Goal: Transaction & Acquisition: Purchase product/service

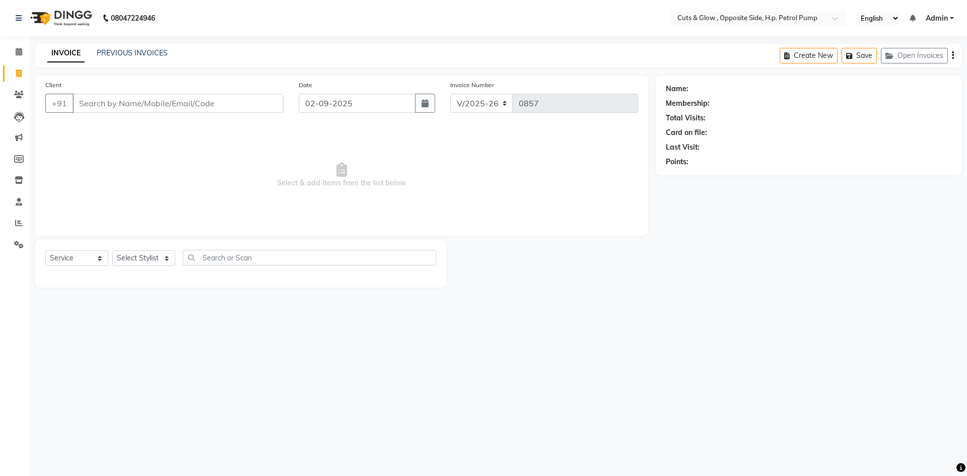
select select "6633"
select select "service"
click at [549, 274] on div at bounding box center [551, 264] width 210 height 48
click at [113, 102] on input "Client" at bounding box center [178, 103] width 211 height 19
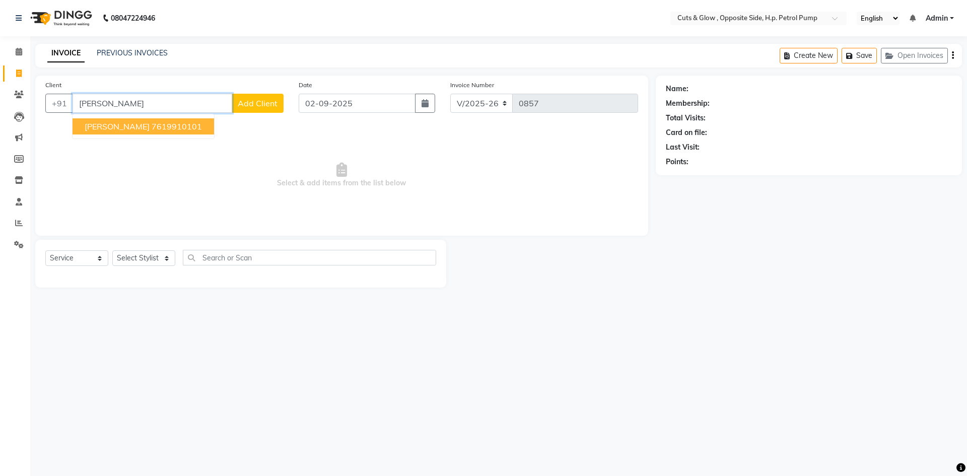
click at [152, 127] on ngb-highlight "7619910101" at bounding box center [177, 126] width 50 height 10
type input "7619910101"
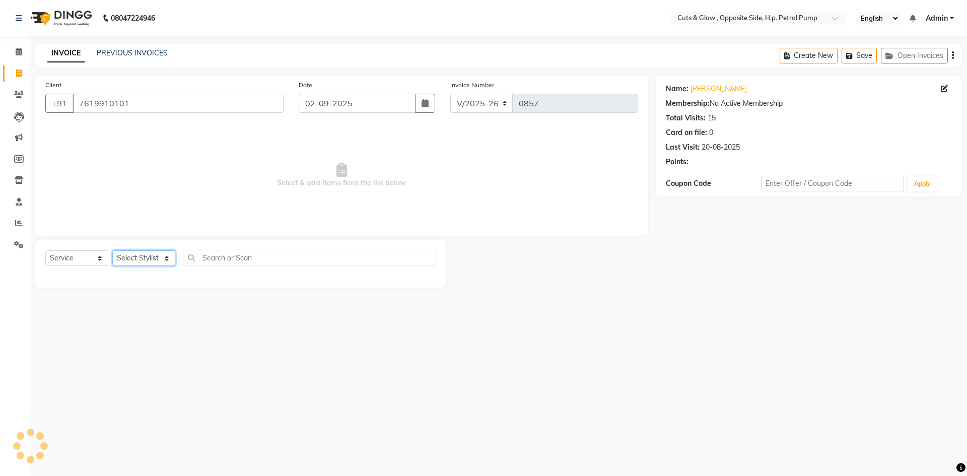
click at [153, 256] on select "Select Stylist [PERSON_NAME] [PERSON_NAME] [PERSON_NAME] [PERSON_NAME] Priyanka…" at bounding box center [143, 258] width 63 height 16
select select "52713"
click at [112, 250] on select "Select Stylist [PERSON_NAME] [PERSON_NAME] [PERSON_NAME] [PERSON_NAME] Priyanka…" at bounding box center [143, 258] width 63 height 16
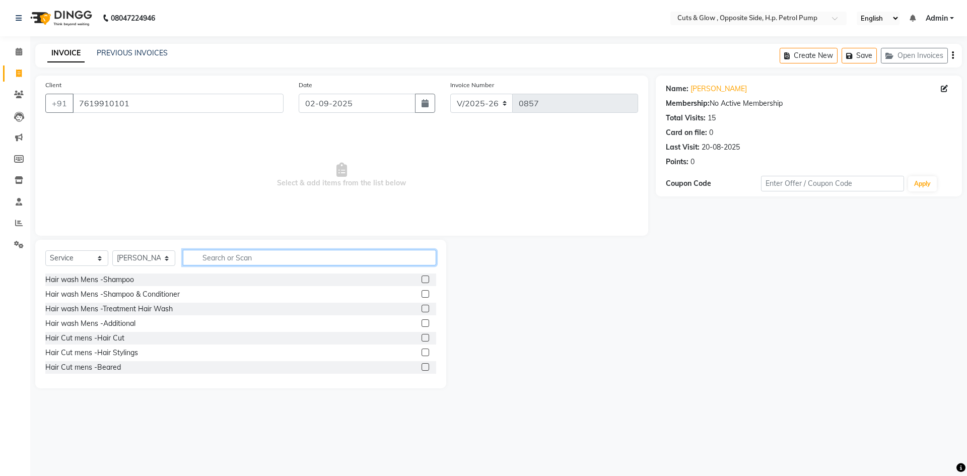
click at [209, 260] on input "text" at bounding box center [309, 258] width 253 height 16
type input "O3"
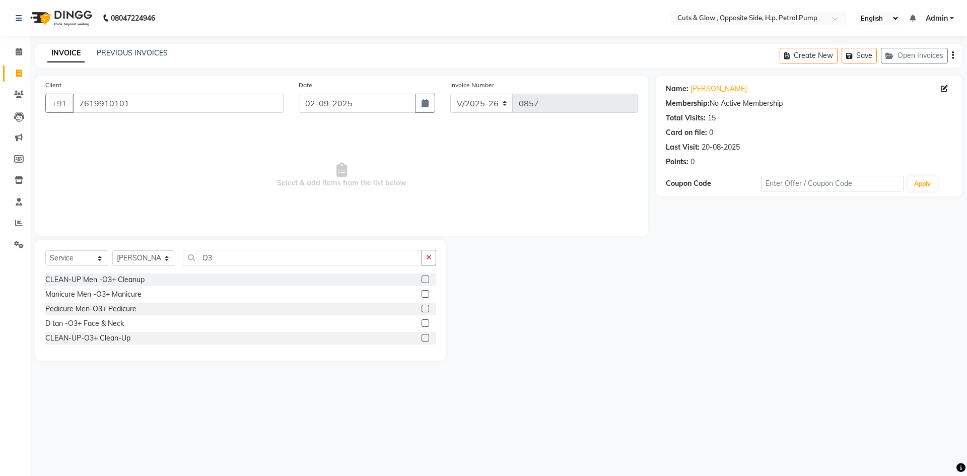
click at [425, 321] on label at bounding box center [426, 323] width 8 height 8
click at [425, 321] on input "checkbox" at bounding box center [425, 323] width 7 height 7
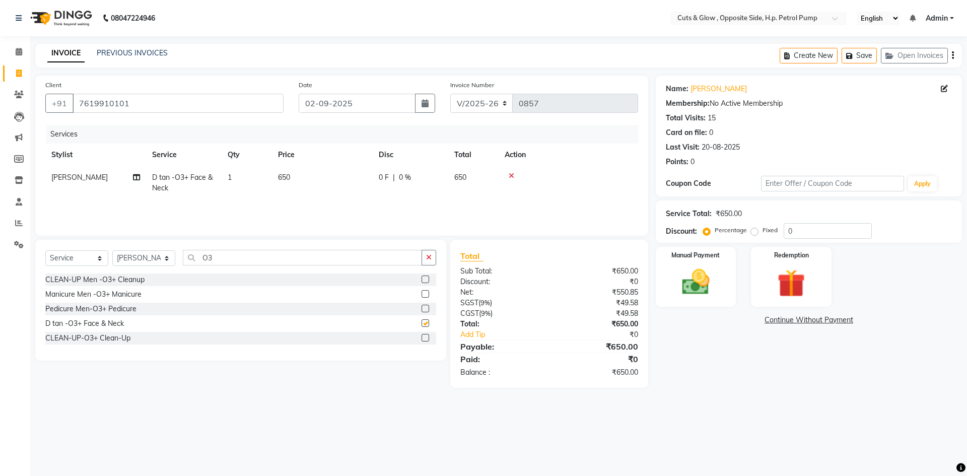
checkbox input "false"
drag, startPoint x: 301, startPoint y: 165, endPoint x: 304, endPoint y: 175, distance: 10.7
click at [302, 168] on table "Stylist Service Qty Price Disc Total Action Mohd Shafi D tan -O3+ Face & Neck 1…" at bounding box center [341, 172] width 593 height 56
click at [299, 183] on td "650" at bounding box center [322, 182] width 101 height 33
select select "52713"
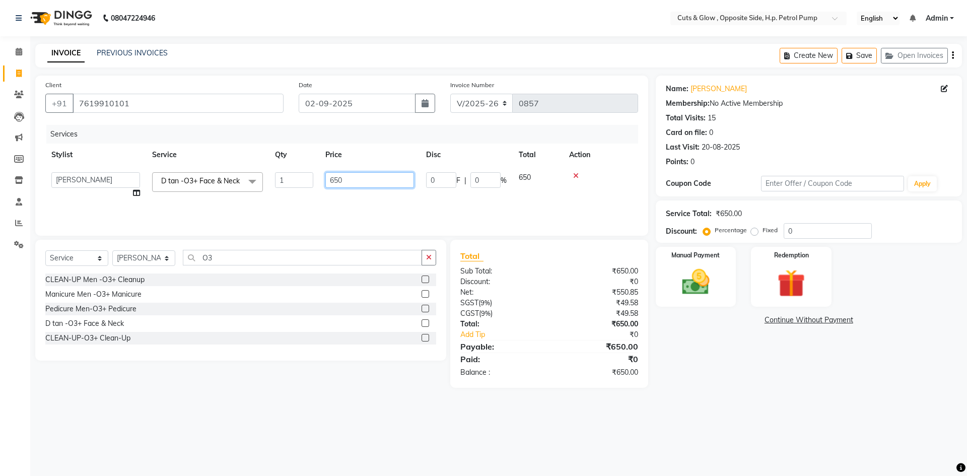
drag, startPoint x: 353, startPoint y: 183, endPoint x: 274, endPoint y: 198, distance: 80.0
click at [308, 195] on tr "Javed Ahmad Mohd Shafi Neha Jaiswal Neha Singh Priyanka Goswami Raj Srivastava …" at bounding box center [341, 185] width 593 height 38
type input "800"
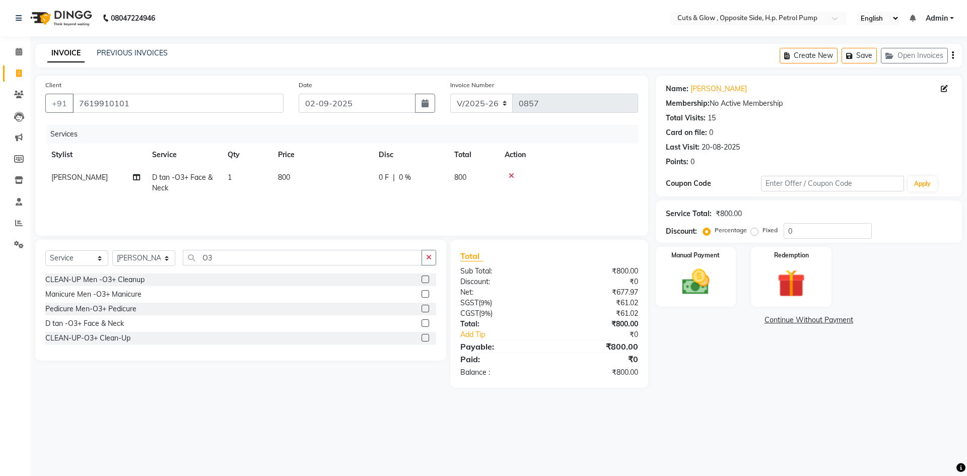
click at [716, 390] on main "INVOICE PREVIOUS INVOICES Create New Save Open Invoices Client +91 7619910101 D…" at bounding box center [498, 223] width 937 height 359
click at [692, 269] on img at bounding box center [695, 281] width 47 height 33
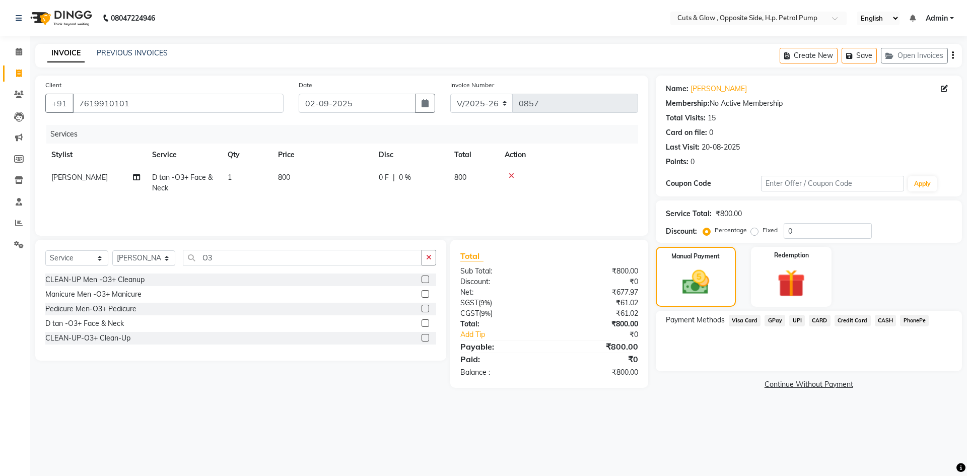
click at [881, 316] on span "CASH" at bounding box center [886, 321] width 22 height 12
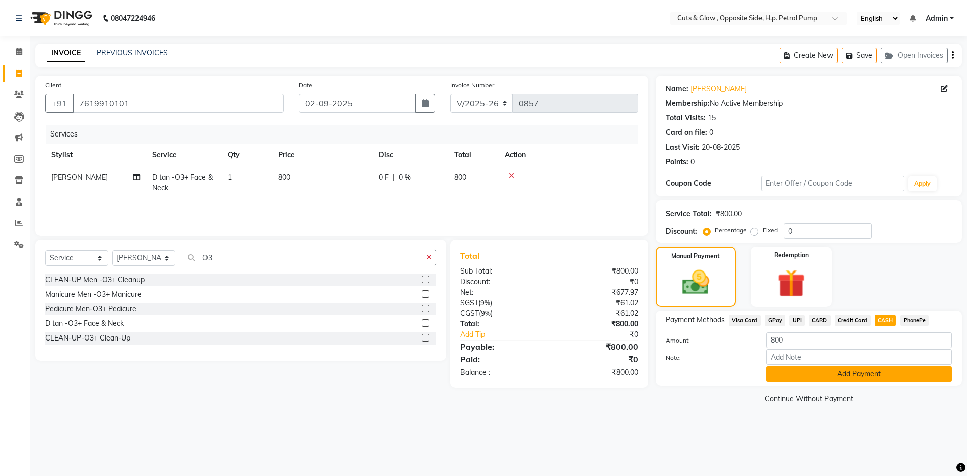
click at [873, 375] on button "Add Payment" at bounding box center [859, 374] width 186 height 16
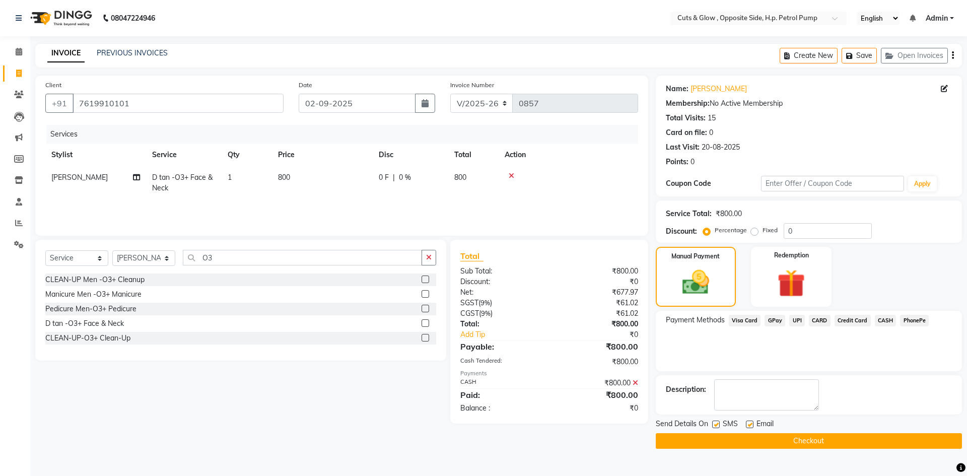
click at [864, 441] on button "Checkout" at bounding box center [809, 441] width 306 height 16
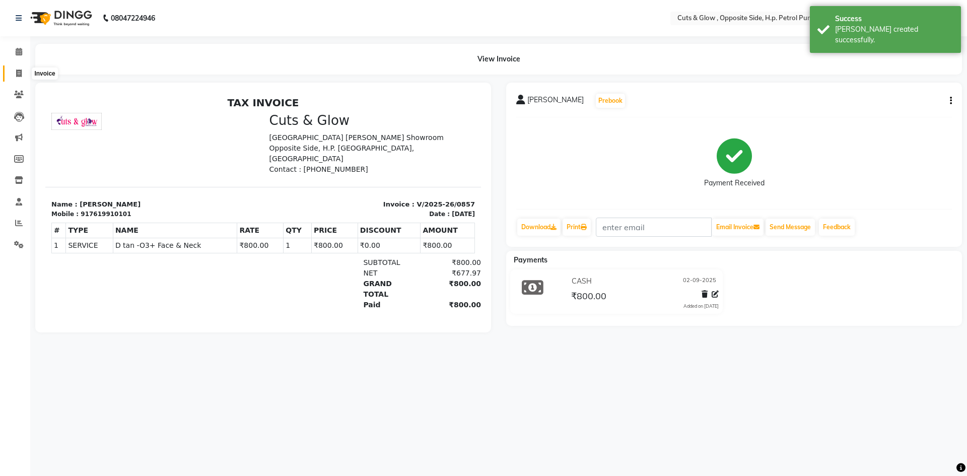
click at [17, 72] on icon at bounding box center [19, 74] width 6 height 8
select select "service"
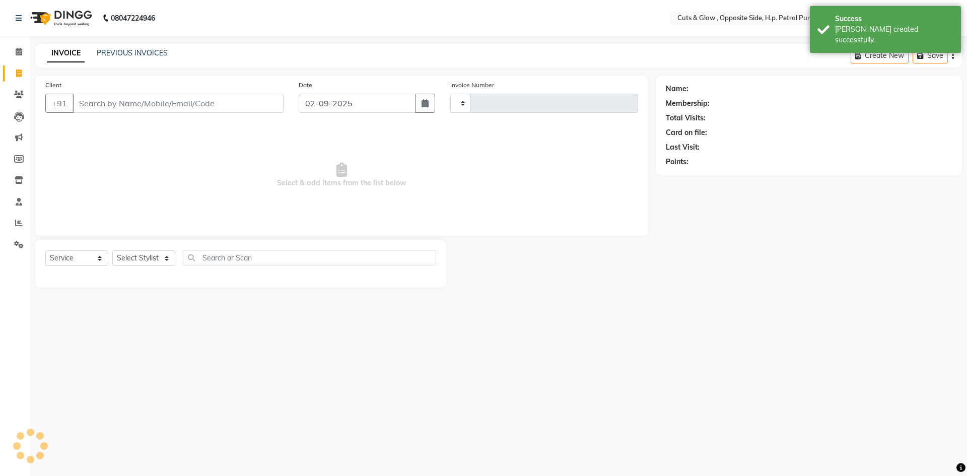
type input "0858"
select select "6633"
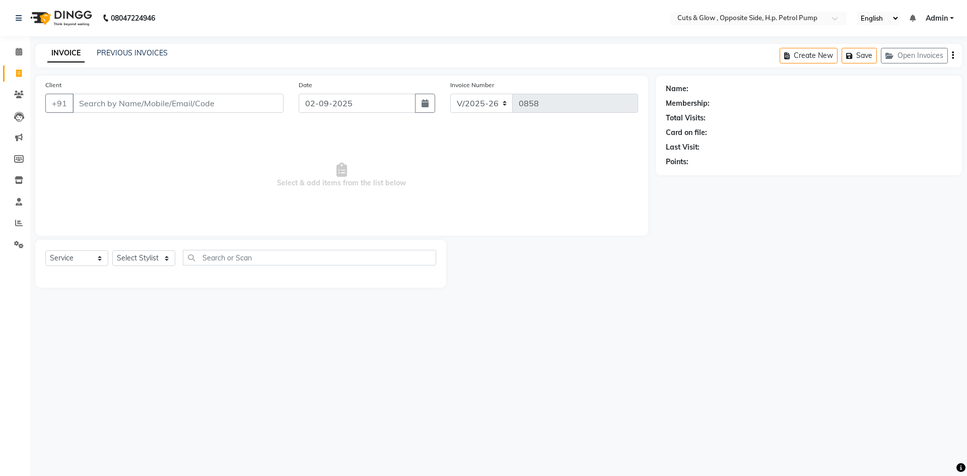
click at [228, 168] on span "Select & add items from the list below" at bounding box center [341, 175] width 593 height 101
click at [145, 56] on link "PREVIOUS INVOICES" at bounding box center [132, 52] width 71 height 9
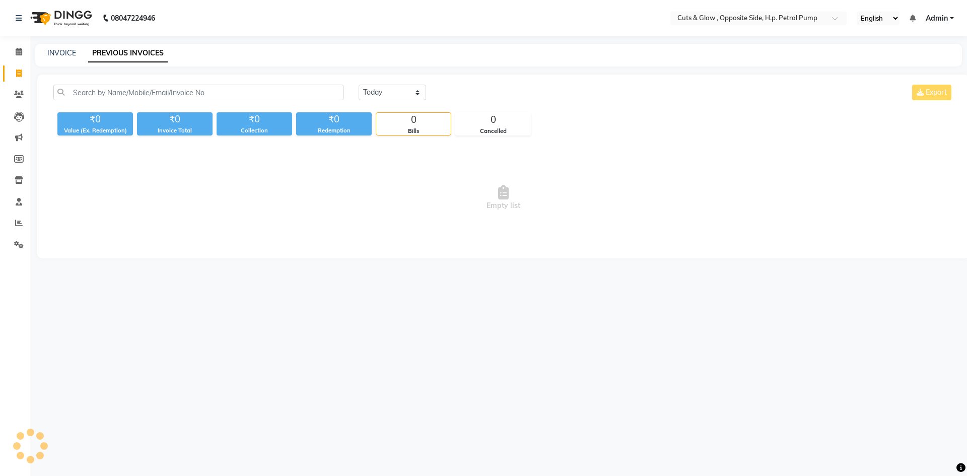
click at [176, 227] on span "Empty list" at bounding box center [503, 198] width 900 height 101
click at [21, 66] on link "Invoice" at bounding box center [15, 73] width 24 height 17
select select "service"
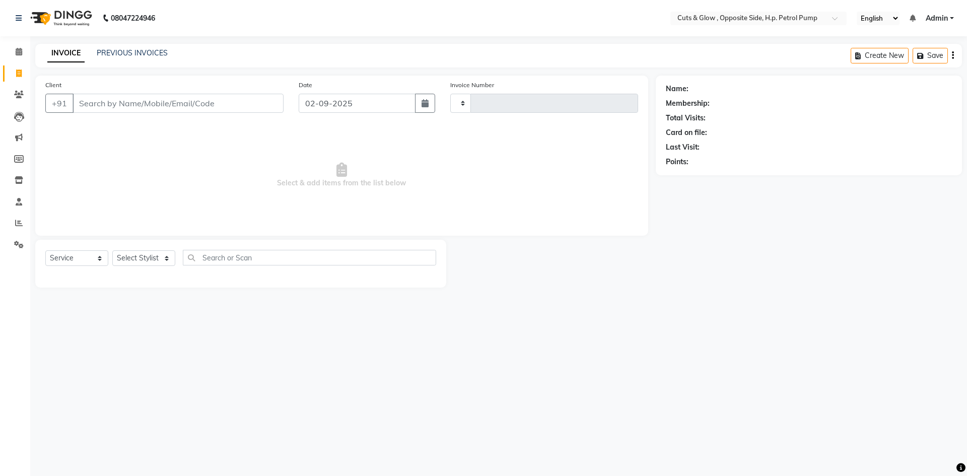
click at [60, 156] on span "Select & add items from the list below" at bounding box center [341, 175] width 593 height 101
click at [236, 106] on input "Client" at bounding box center [178, 103] width 211 height 19
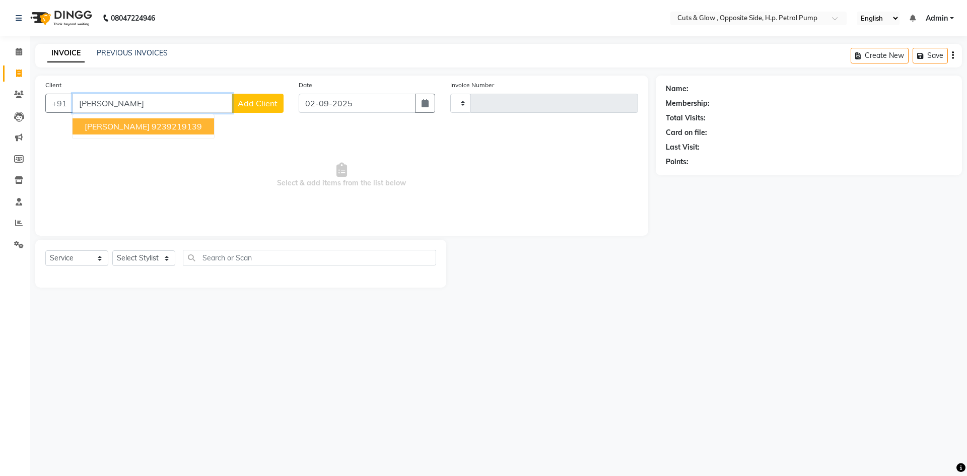
click at [108, 123] on span "[PERSON_NAME]" at bounding box center [117, 126] width 65 height 10
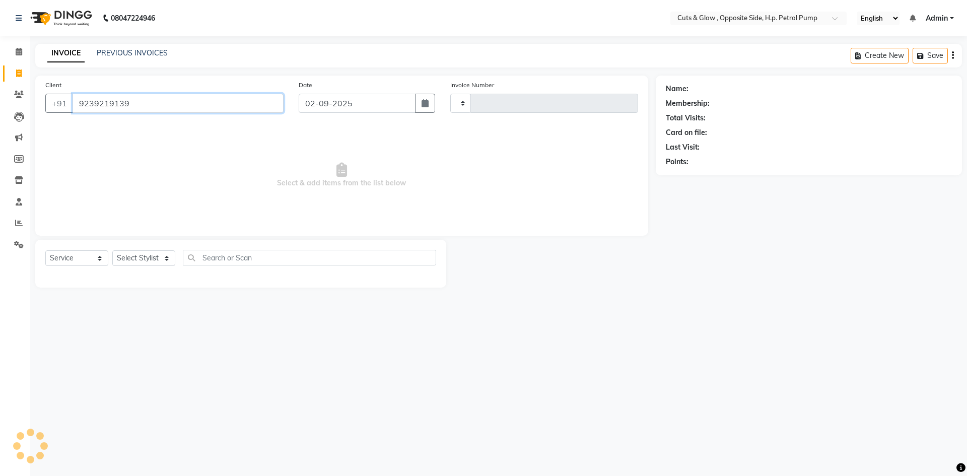
type input "9239219139"
select select "1: Object"
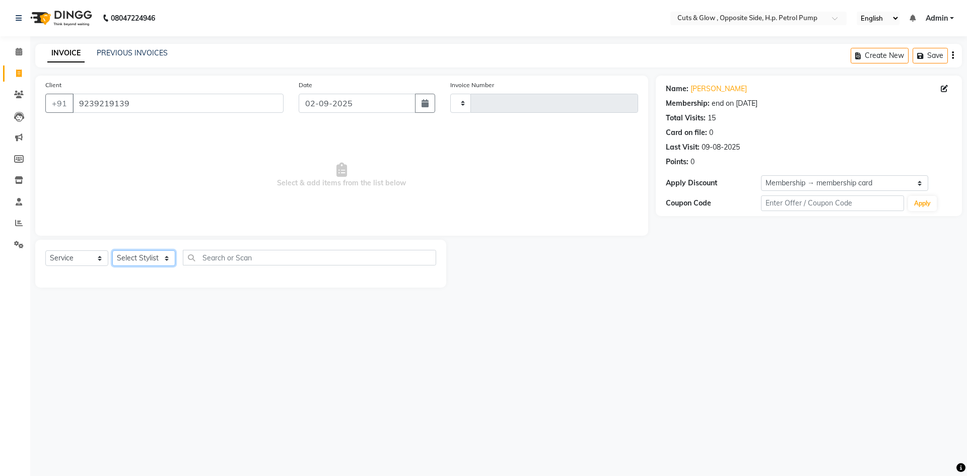
click at [159, 264] on select "Select Stylist [PERSON_NAME] [PERSON_NAME] [PERSON_NAME] [PERSON_NAME] Priyanka…" at bounding box center [143, 258] width 63 height 16
select select "63279"
click at [112, 250] on select "Select Stylist [PERSON_NAME] [PERSON_NAME] [PERSON_NAME] [PERSON_NAME] Priyanka…" at bounding box center [143, 258] width 63 height 16
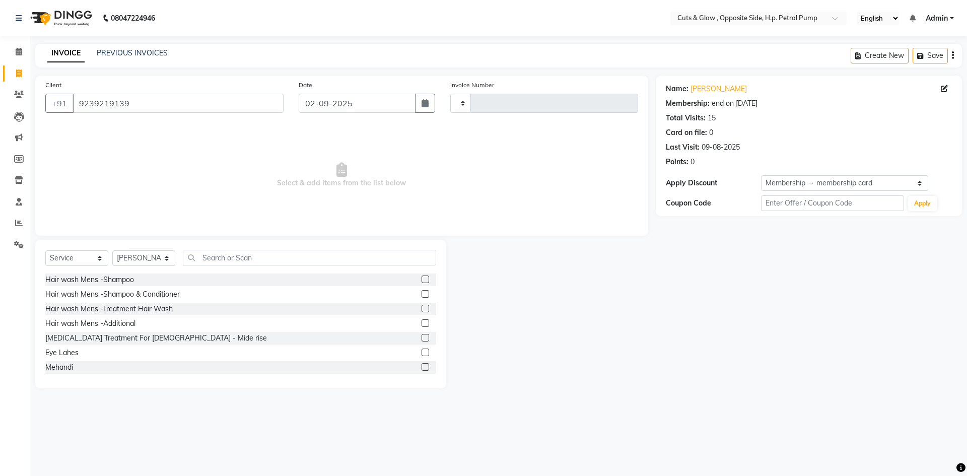
click at [279, 269] on div "Select Service Product Membership Package Voucher Prepaid Gift Card Select Styl…" at bounding box center [240, 262] width 391 height 24
click at [281, 248] on div "Select Service Product Membership Package Voucher Prepaid Gift Card Select Styl…" at bounding box center [240, 314] width 411 height 149
click at [284, 259] on input "text" at bounding box center [309, 258] width 253 height 16
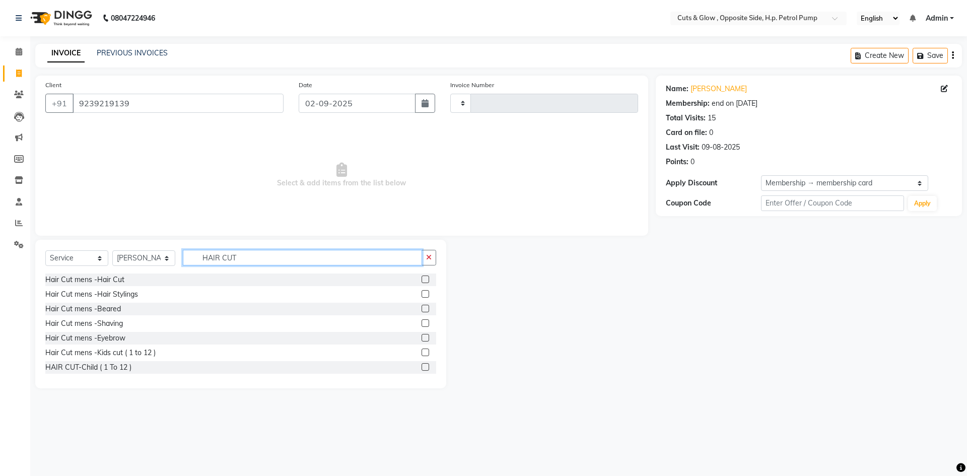
type input "HAIR CUT"
click at [422, 310] on label at bounding box center [426, 309] width 8 height 8
click at [422, 310] on input "checkbox" at bounding box center [425, 309] width 7 height 7
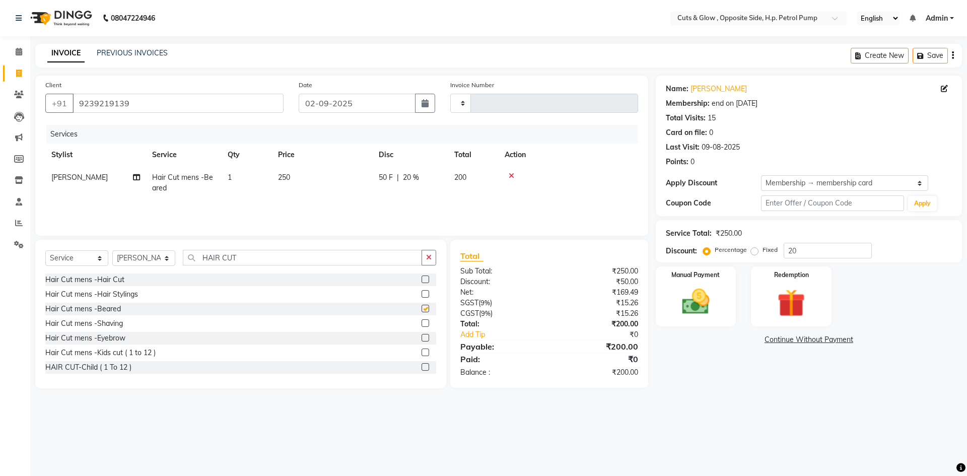
checkbox input "false"
click at [422, 281] on label at bounding box center [426, 280] width 8 height 8
click at [422, 281] on input "checkbox" at bounding box center [425, 280] width 7 height 7
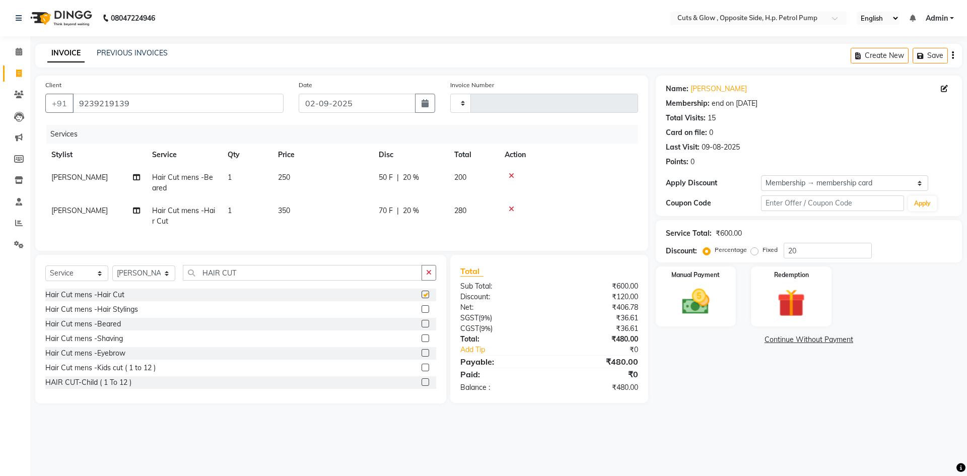
click at [743, 427] on div "08047224946 Select Location × Cuts & Glow , Opposite Side, H.p. Petrol Pump Eng…" at bounding box center [483, 238] width 967 height 476
checkbox input "false"
click at [711, 279] on label "Manual Payment" at bounding box center [696, 274] width 50 height 10
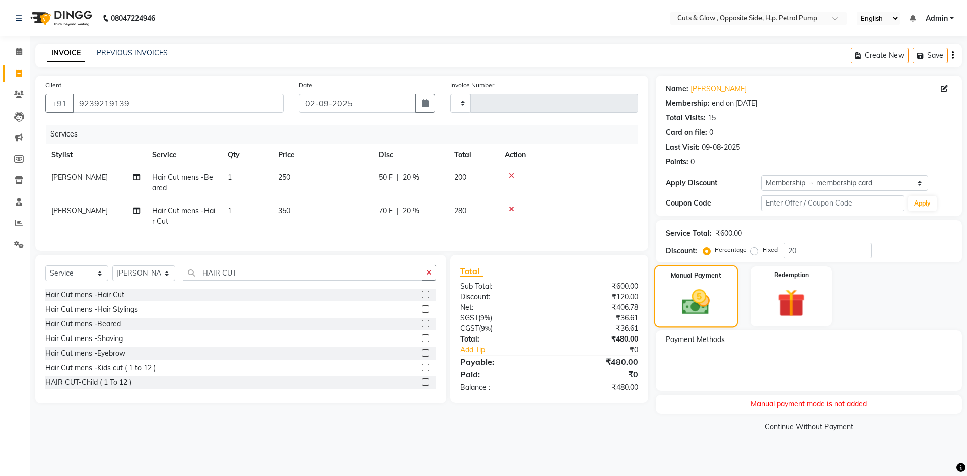
click at [686, 305] on img at bounding box center [695, 302] width 45 height 32
click at [688, 446] on main "INVOICE PREVIOUS INVOICES Create New Save Client +91 9239219139 Date 02-09-2025…" at bounding box center [498, 247] width 937 height 406
click at [623, 450] on div "08047224946 Select Location × Cuts & Glow , Opposite Side, H.p. Petrol Pump Eng…" at bounding box center [483, 238] width 967 height 476
click at [881, 282] on div "Manual Payment Redemption" at bounding box center [808, 296] width 321 height 60
click at [797, 408] on div "Manual payment mode is not added" at bounding box center [809, 404] width 306 height 19
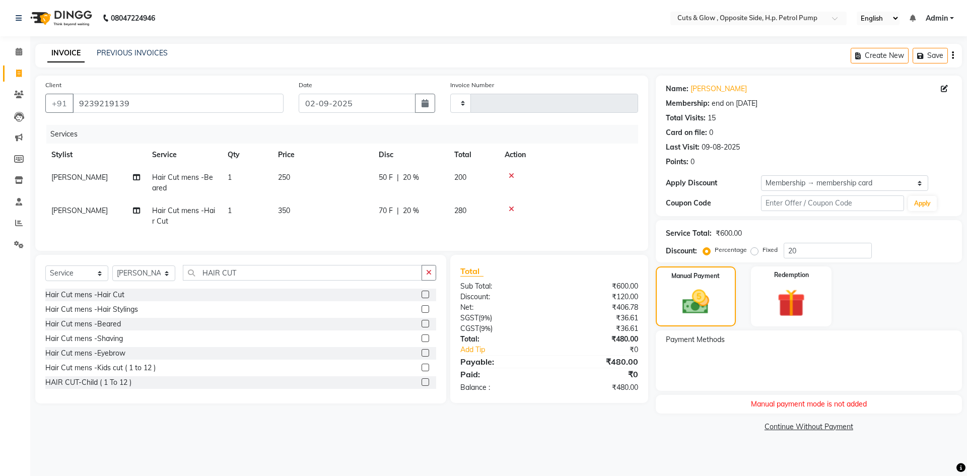
click at [792, 404] on div "Manual payment mode is not added" at bounding box center [809, 404] width 306 height 19
click at [636, 429] on div "Client +91 9239219139 Date 02-09-2025 Invoice Number Services Stylist Service Q…" at bounding box center [342, 255] width 628 height 359
click at [690, 289] on img at bounding box center [695, 302] width 45 height 32
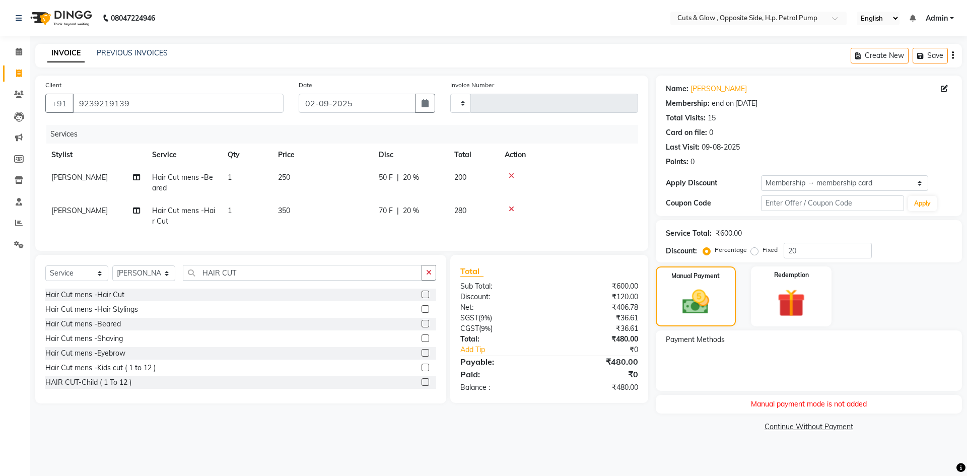
click at [763, 248] on label "Fixed" at bounding box center [770, 249] width 15 height 9
click at [757, 248] on input "Fixed" at bounding box center [756, 249] width 7 height 7
radio input "true"
click at [715, 250] on label "Percentage" at bounding box center [731, 249] width 32 height 9
click at [705, 250] on input "Percentage" at bounding box center [708, 249] width 7 height 7
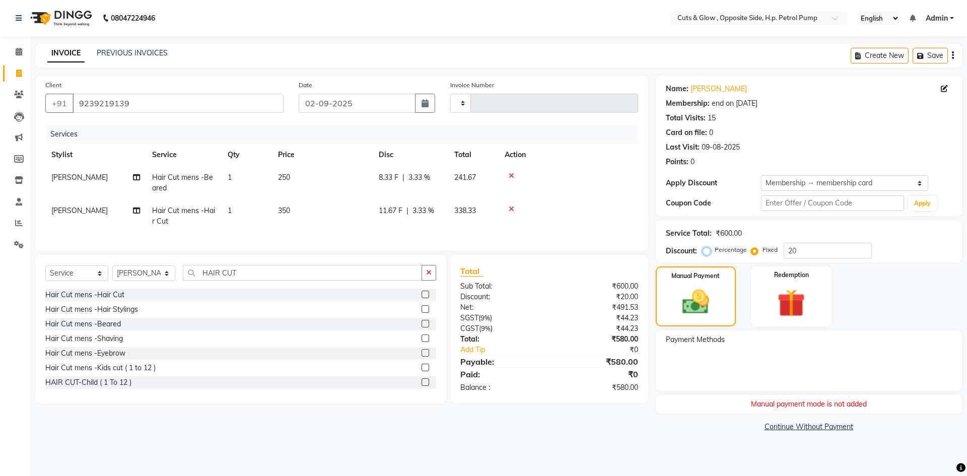
radio input "true"
click at [518, 433] on div "Client +91 9239219139 Date 02-09-2025 Invoice Number Services Stylist Service Q…" at bounding box center [342, 255] width 628 height 359
click at [850, 402] on div "Manual payment mode is not added" at bounding box center [809, 404] width 306 height 19
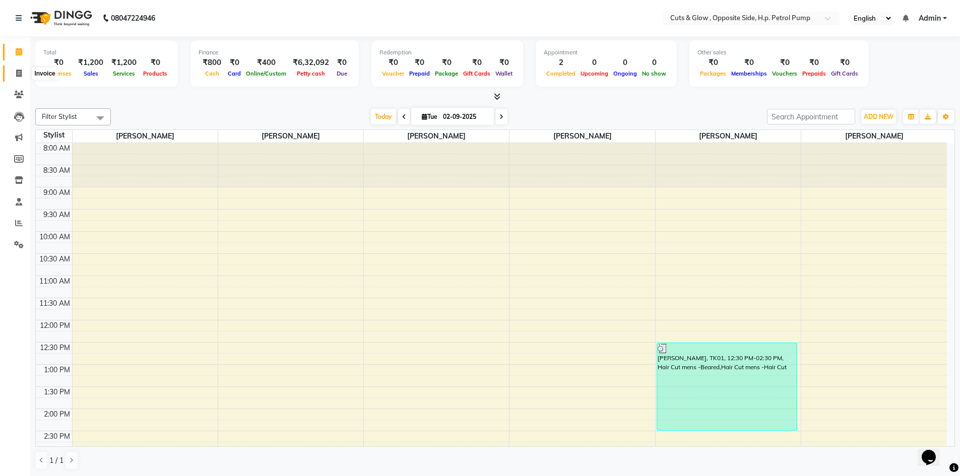
click at [17, 73] on icon at bounding box center [19, 74] width 6 height 8
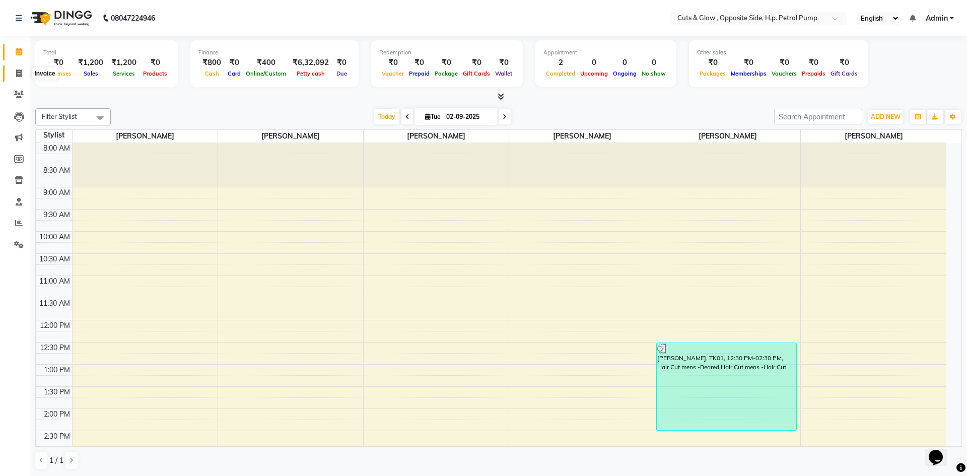
select select "service"
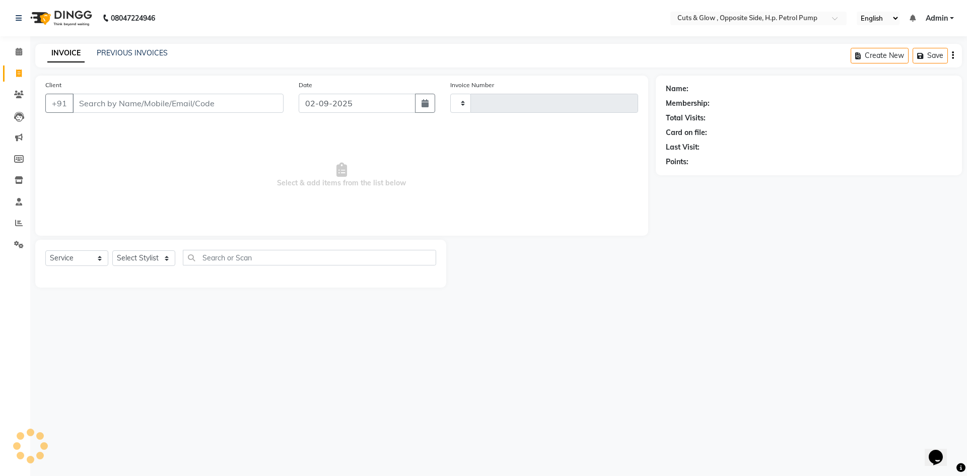
type input "0858"
select select "6633"
click at [104, 110] on input "Client" at bounding box center [178, 103] width 211 height 19
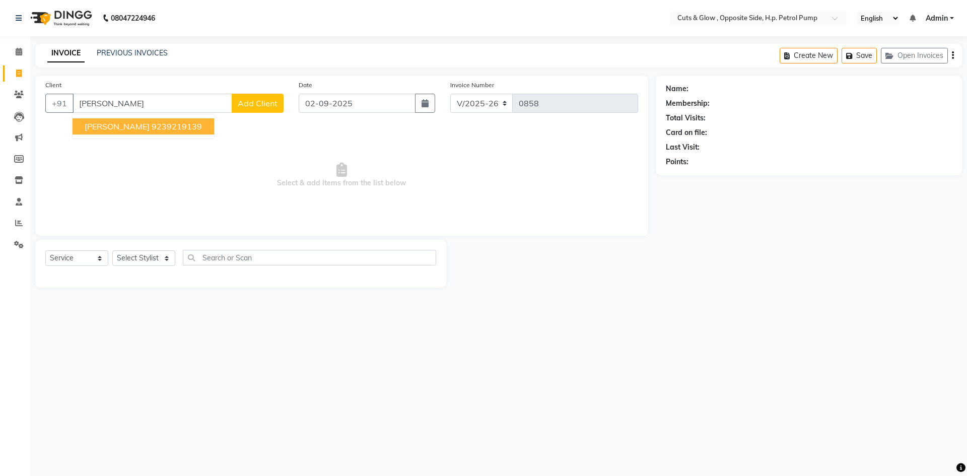
click at [105, 126] on span "[PERSON_NAME]" at bounding box center [117, 126] width 65 height 10
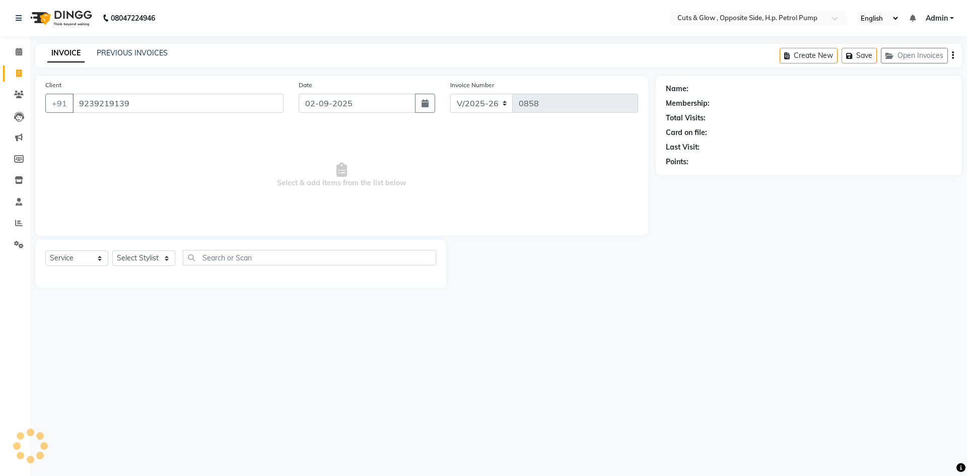
type input "9239219139"
select select "1: Object"
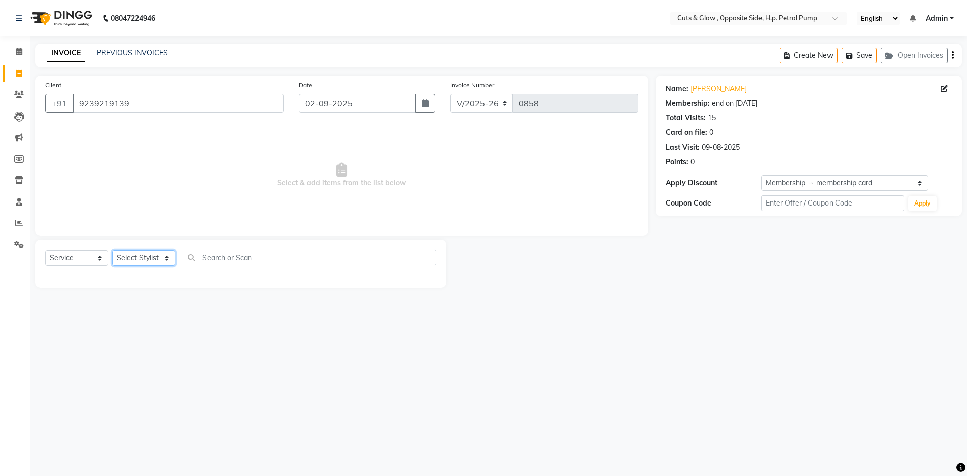
click at [148, 257] on select "Select Stylist [PERSON_NAME] [PERSON_NAME] [PERSON_NAME] [PERSON_NAME] Priyanka…" at bounding box center [143, 258] width 63 height 16
select select "63279"
click at [112, 250] on select "Select Stylist [PERSON_NAME] [PERSON_NAME] [PERSON_NAME] [PERSON_NAME] Priyanka…" at bounding box center [143, 258] width 63 height 16
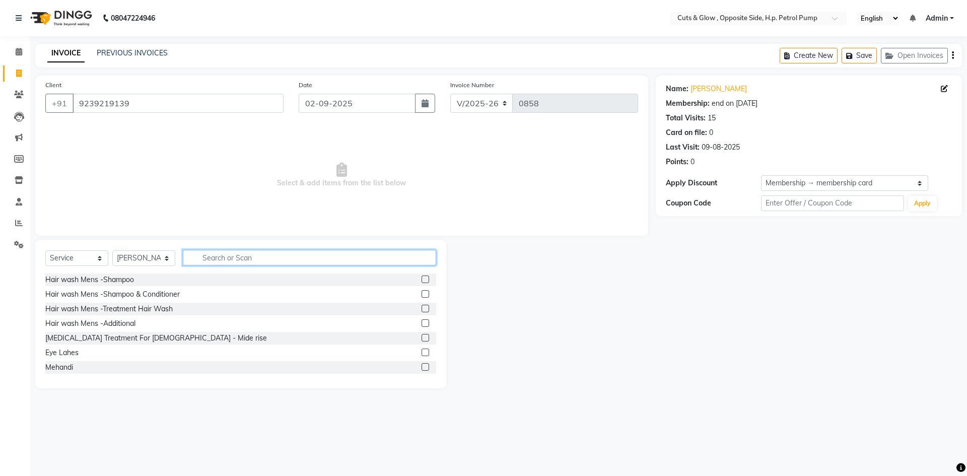
click at [246, 258] on input "text" at bounding box center [309, 258] width 253 height 16
type input "HAIR CUT"
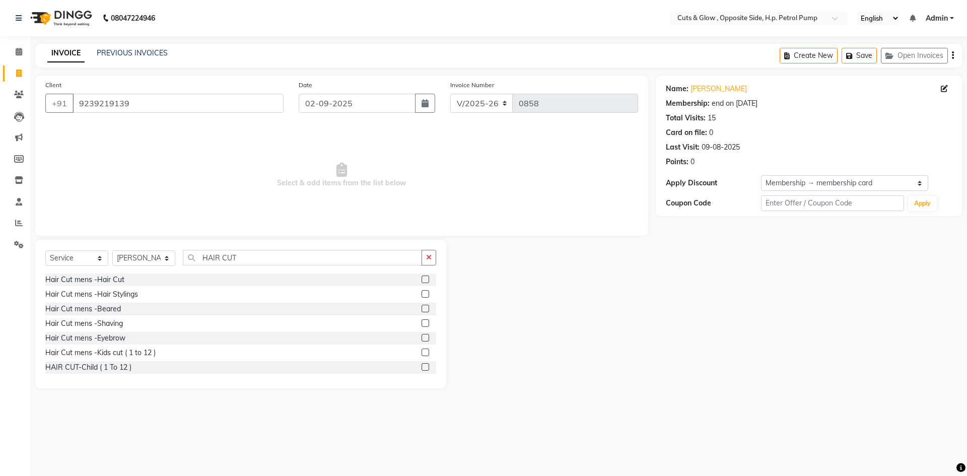
click at [422, 280] on label at bounding box center [426, 280] width 8 height 8
click at [422, 280] on input "checkbox" at bounding box center [425, 280] width 7 height 7
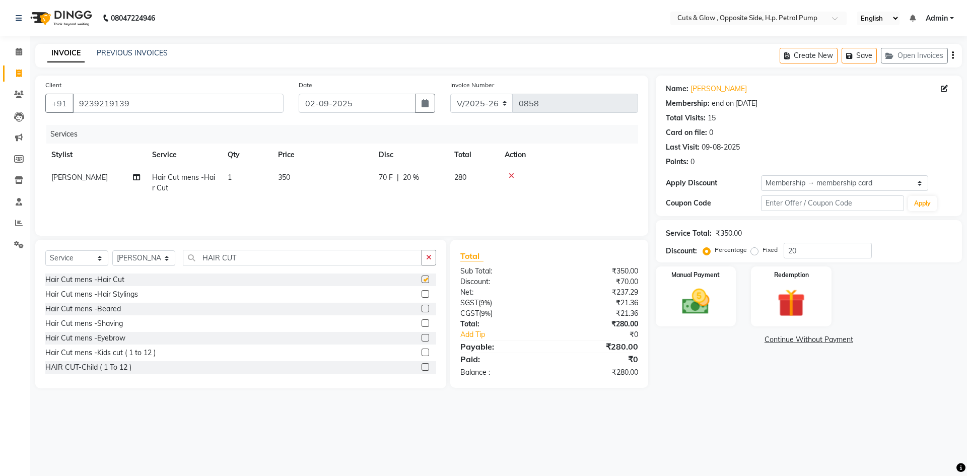
checkbox input "false"
click at [422, 310] on label at bounding box center [426, 309] width 8 height 8
click at [422, 310] on input "checkbox" at bounding box center [425, 309] width 7 height 7
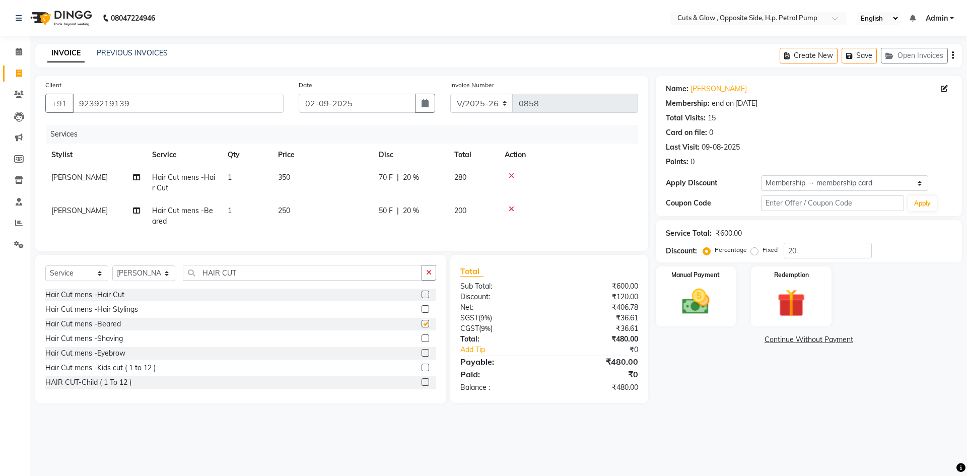
checkbox input "false"
click at [699, 309] on img at bounding box center [695, 301] width 47 height 33
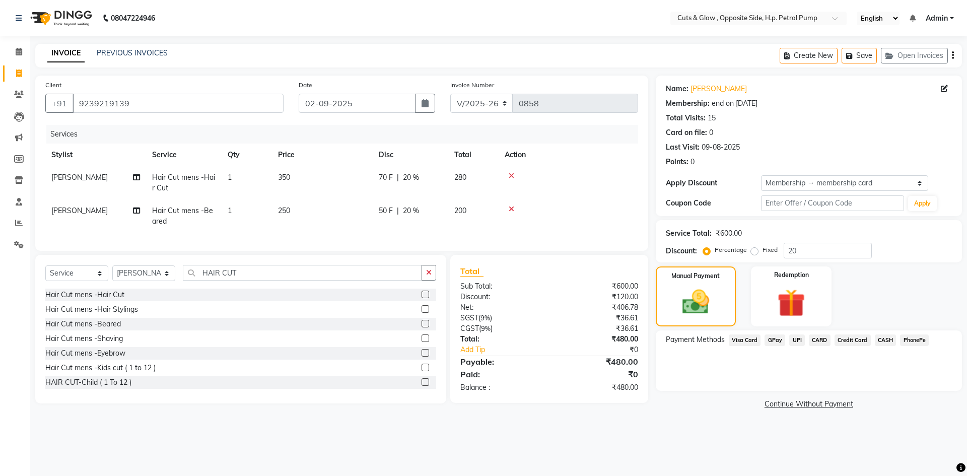
click at [799, 342] on span "UPI" at bounding box center [797, 340] width 16 height 12
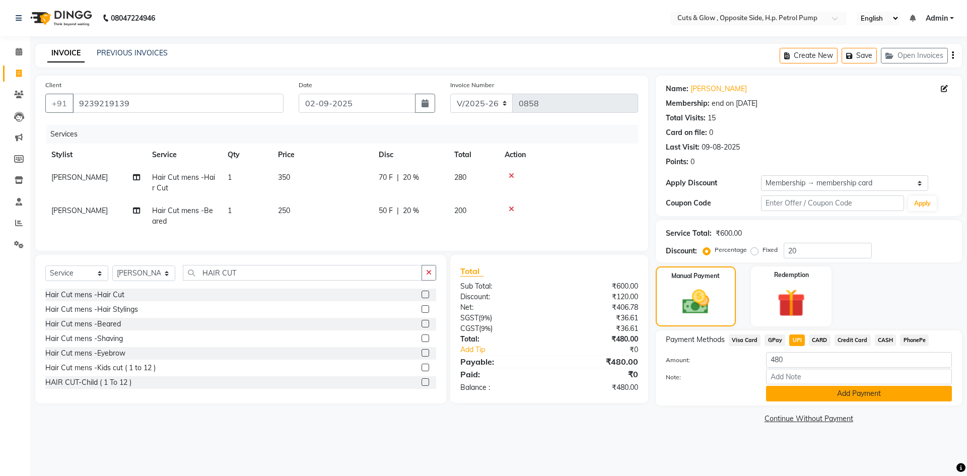
click at [783, 394] on button "Add Payment" at bounding box center [859, 394] width 186 height 16
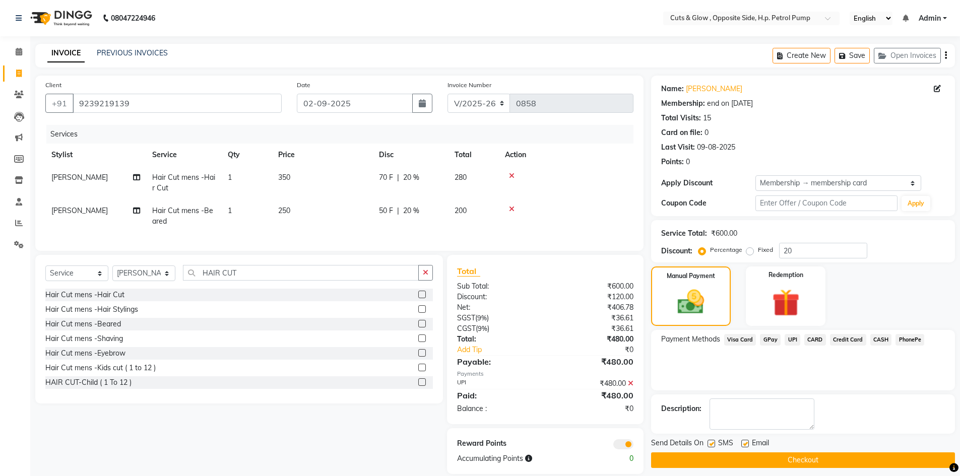
click at [786, 462] on button "Checkout" at bounding box center [803, 460] width 304 height 16
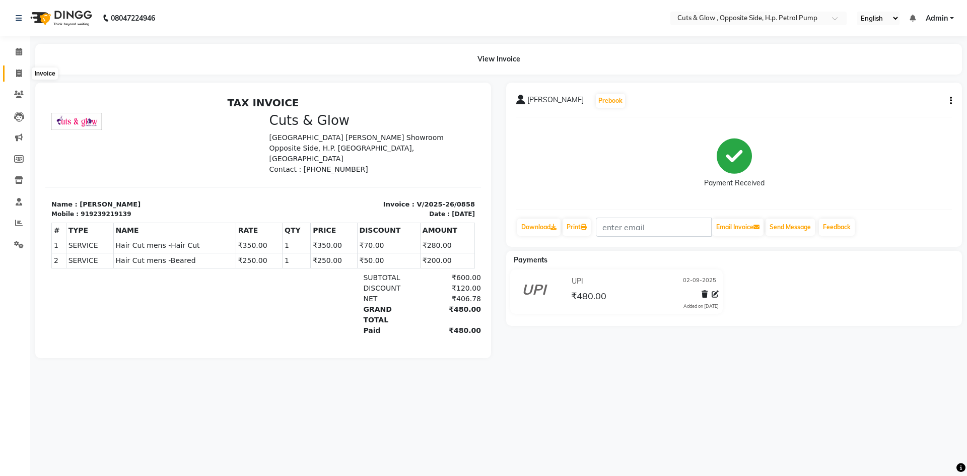
click at [24, 74] on span at bounding box center [19, 74] width 18 height 12
select select "service"
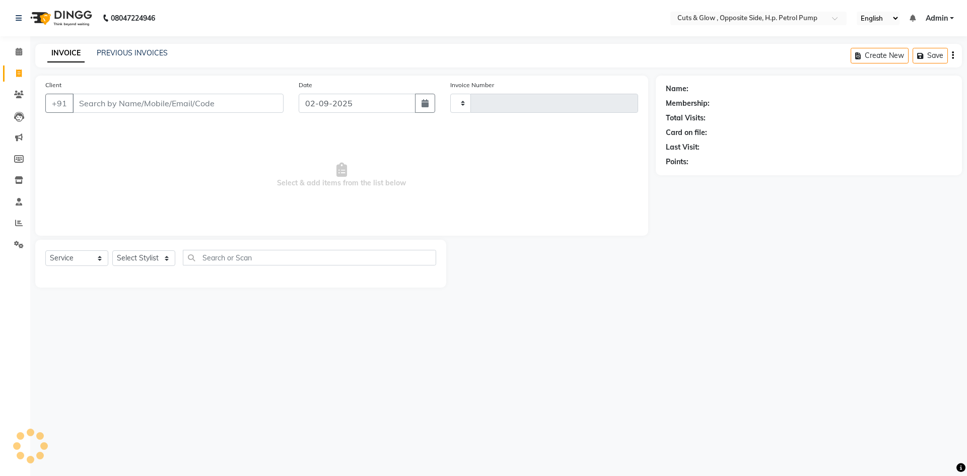
click at [197, 169] on span "Select & add items from the list below" at bounding box center [341, 175] width 593 height 101
type input "0859"
select select "6633"
click at [269, 153] on span "Select & add items from the list below" at bounding box center [341, 175] width 593 height 101
click at [624, 349] on div "08047224946 Select Location × Cuts & Glow , Opposite Side, H.p. Petrol Pump Eng…" at bounding box center [483, 238] width 967 height 476
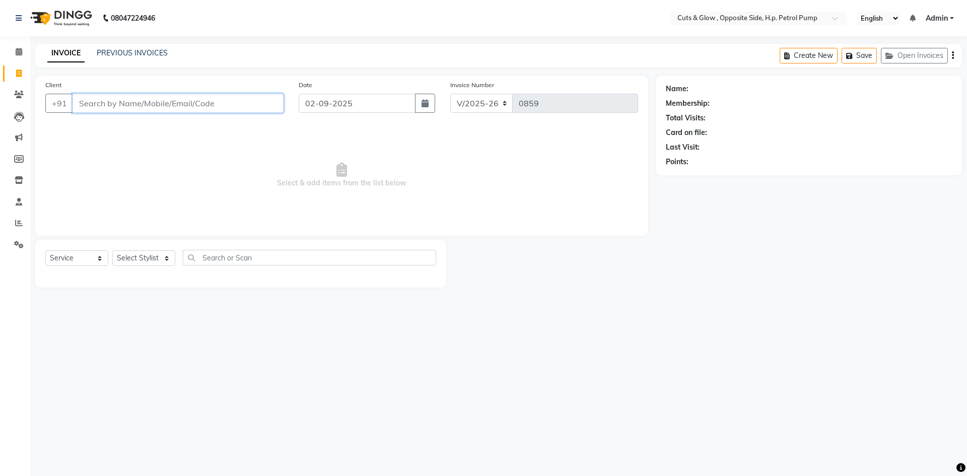
click at [230, 100] on input "Client" at bounding box center [178, 103] width 211 height 19
type input "9764499651"
click at [250, 110] on button "Add Client" at bounding box center [258, 103] width 52 height 19
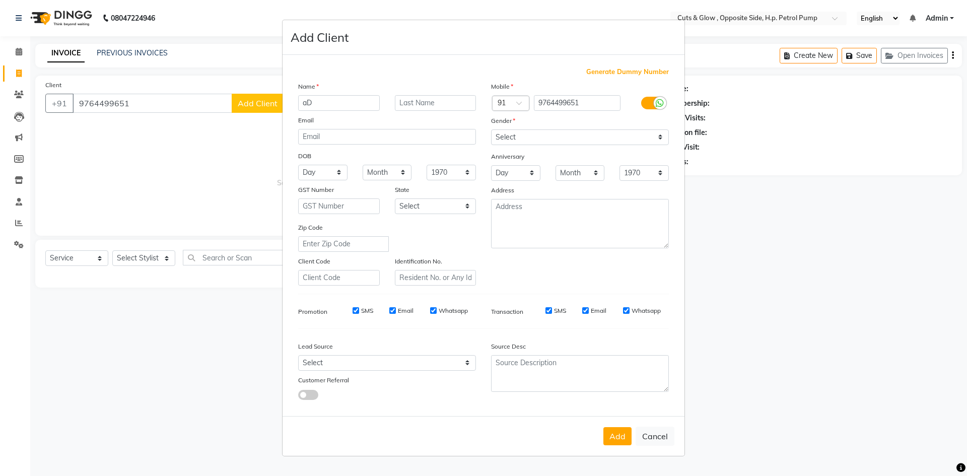
type input "a"
type input "Aditya"
type input "[PERSON_NAME]"
click at [528, 130] on select "Select [DEMOGRAPHIC_DATA] [DEMOGRAPHIC_DATA] Other Prefer Not To Say" at bounding box center [580, 137] width 178 height 16
click at [491, 129] on select "Select [DEMOGRAPHIC_DATA] [DEMOGRAPHIC_DATA] Other Prefer Not To Say" at bounding box center [580, 137] width 178 height 16
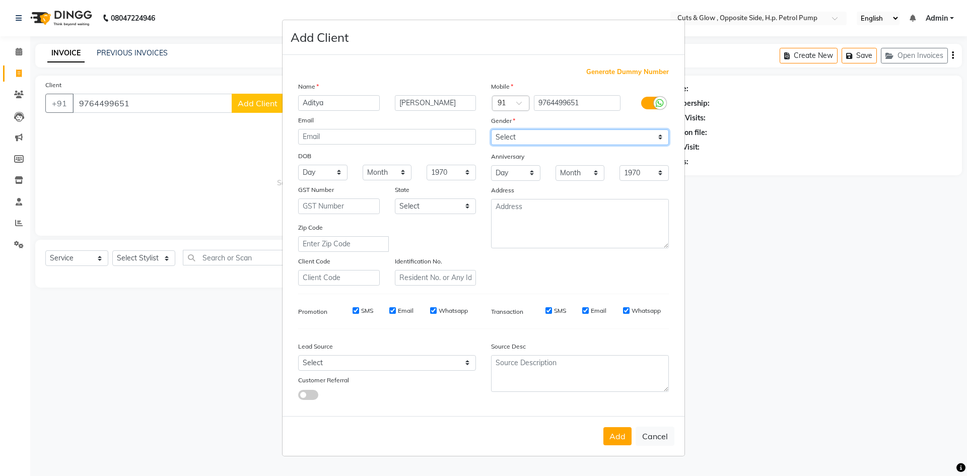
click at [556, 134] on select "Select [DEMOGRAPHIC_DATA] [DEMOGRAPHIC_DATA] Other Prefer Not To Say" at bounding box center [580, 137] width 178 height 16
select select "[DEMOGRAPHIC_DATA]"
click at [491, 129] on select "Select [DEMOGRAPHIC_DATA] [DEMOGRAPHIC_DATA] Other Prefer Not To Say" at bounding box center [580, 137] width 178 height 16
click at [623, 436] on button "Add" at bounding box center [617, 436] width 28 height 18
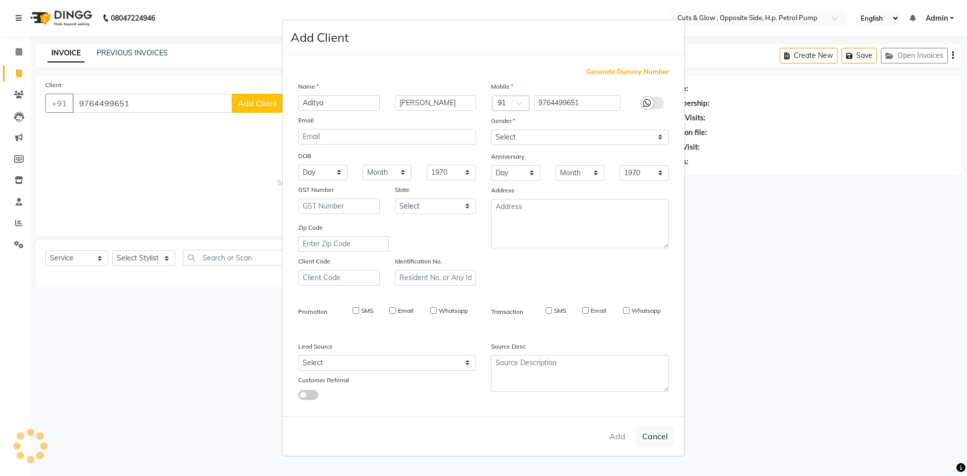
select select
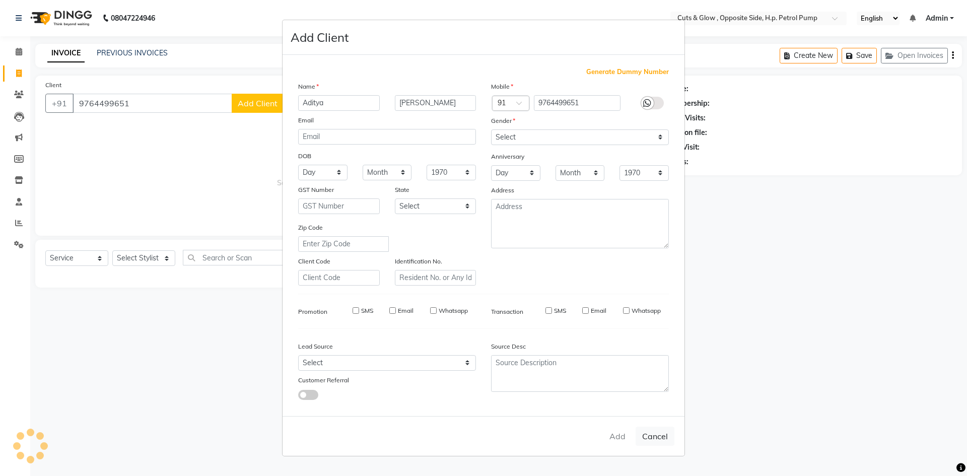
select select
checkbox input "false"
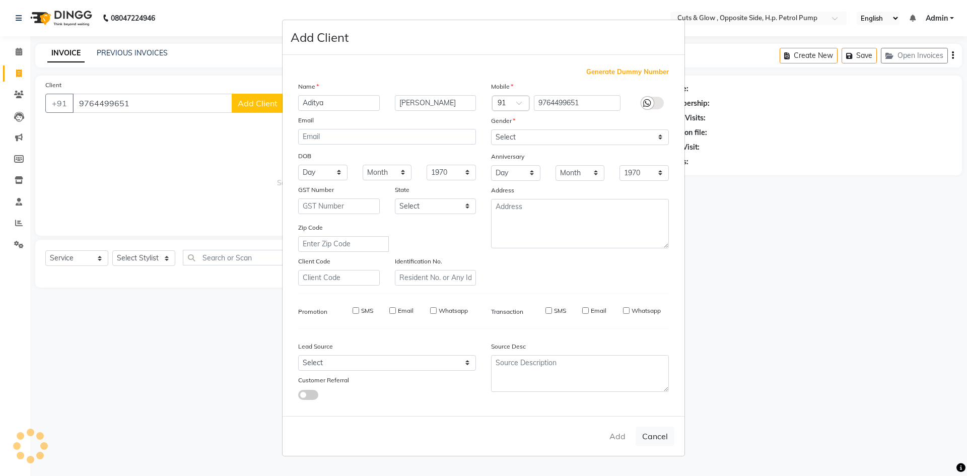
checkbox input "false"
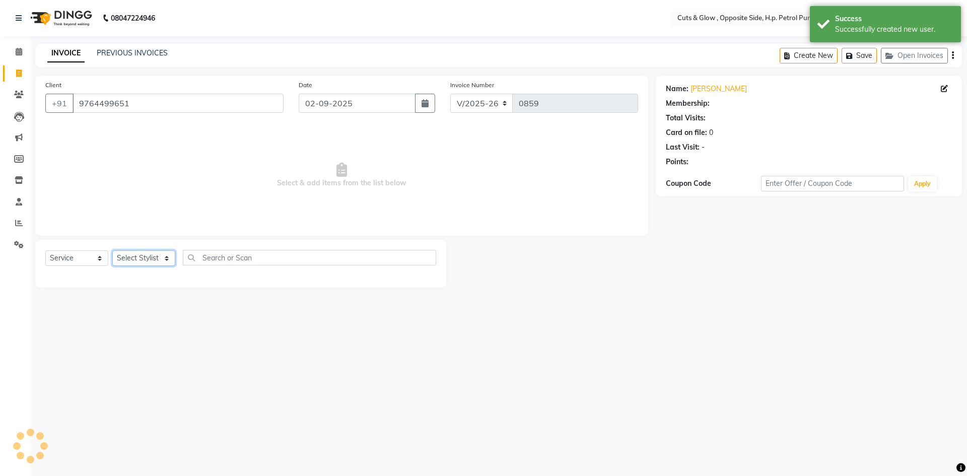
click at [138, 260] on select "Select Stylist [PERSON_NAME] [PERSON_NAME] [PERSON_NAME] [PERSON_NAME] Priyanka…" at bounding box center [143, 258] width 63 height 16
select select "52715"
click at [112, 250] on select "Select Stylist [PERSON_NAME] [PERSON_NAME] [PERSON_NAME] [PERSON_NAME] Priyanka…" at bounding box center [143, 258] width 63 height 16
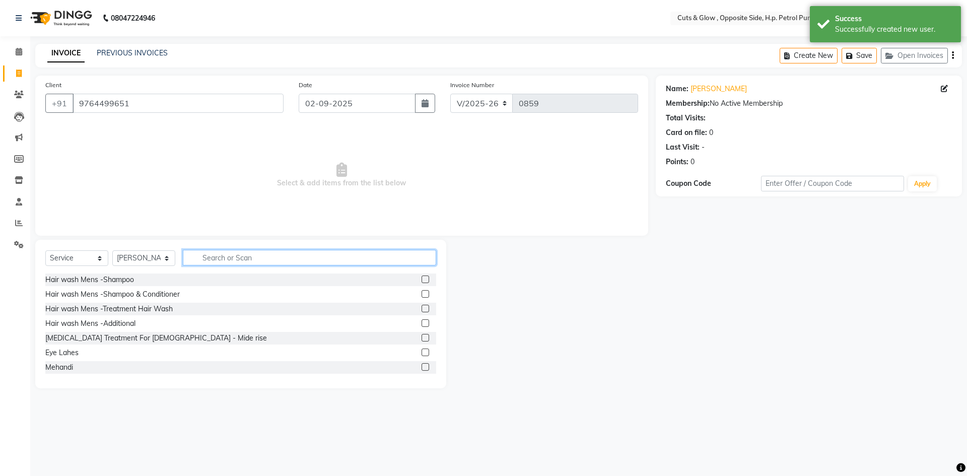
click at [255, 257] on input "text" at bounding box center [309, 258] width 253 height 16
type input "hair cut"
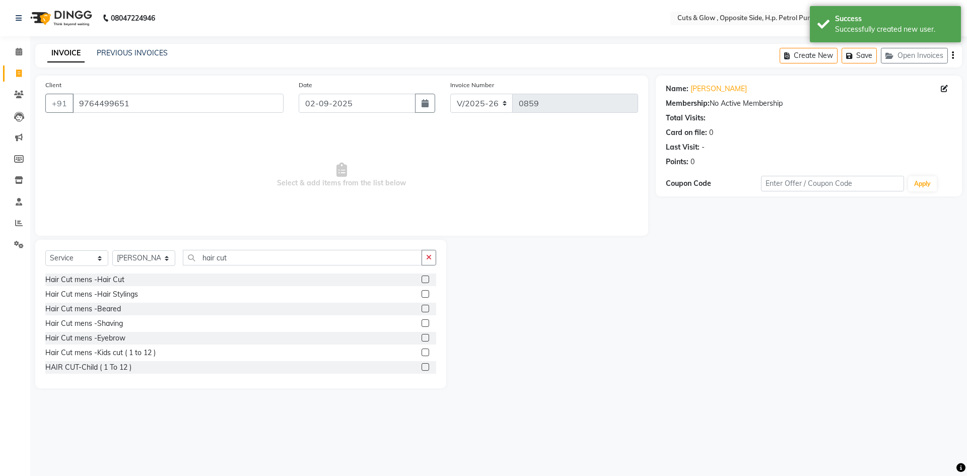
click at [422, 277] on label at bounding box center [426, 280] width 8 height 8
click at [422, 277] on input "checkbox" at bounding box center [425, 280] width 7 height 7
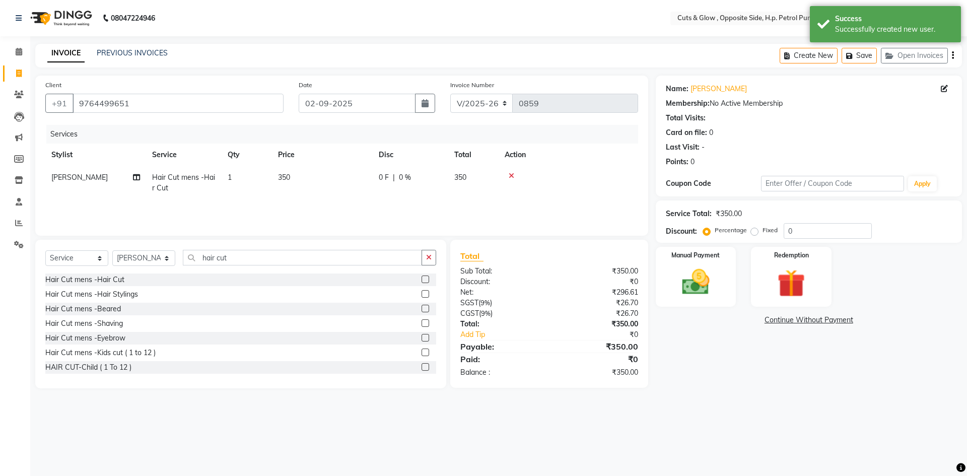
checkbox input "false"
click at [744, 277] on div "Manual Payment Redemption" at bounding box center [808, 277] width 321 height 60
click at [699, 280] on img at bounding box center [695, 281] width 47 height 33
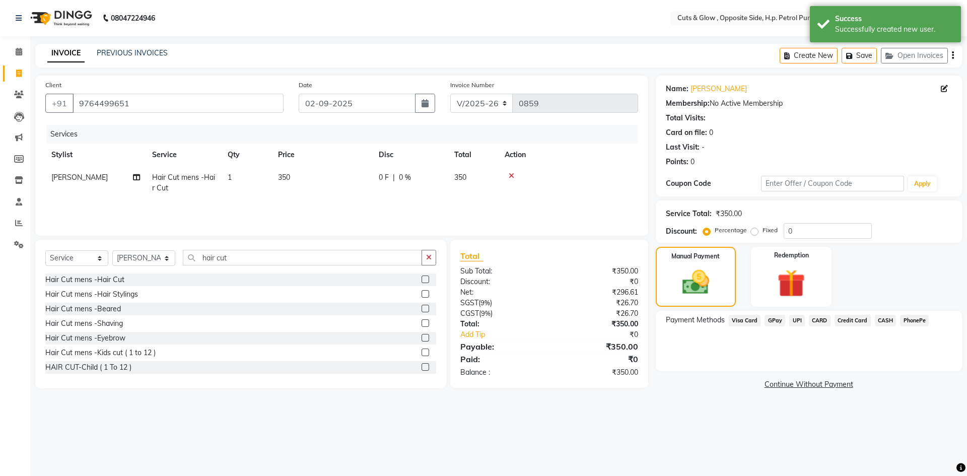
click at [794, 320] on span "UPI" at bounding box center [797, 321] width 16 height 12
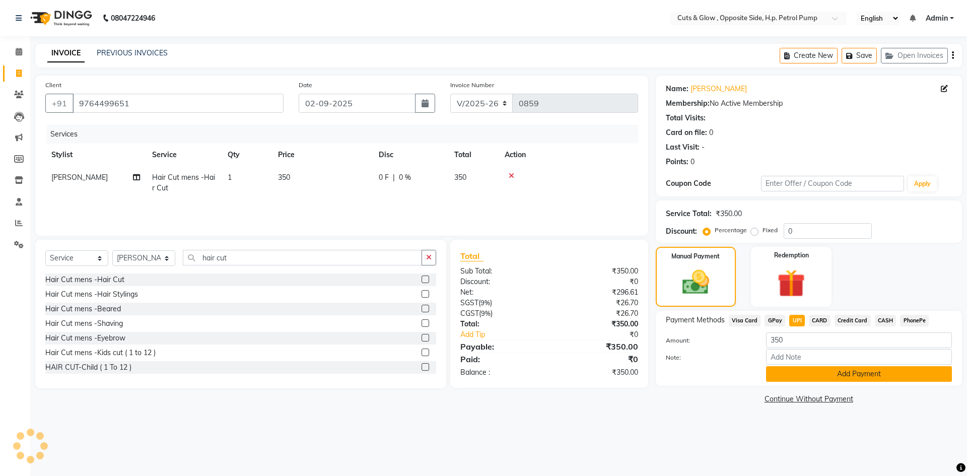
click at [811, 380] on button "Add Payment" at bounding box center [859, 374] width 186 height 16
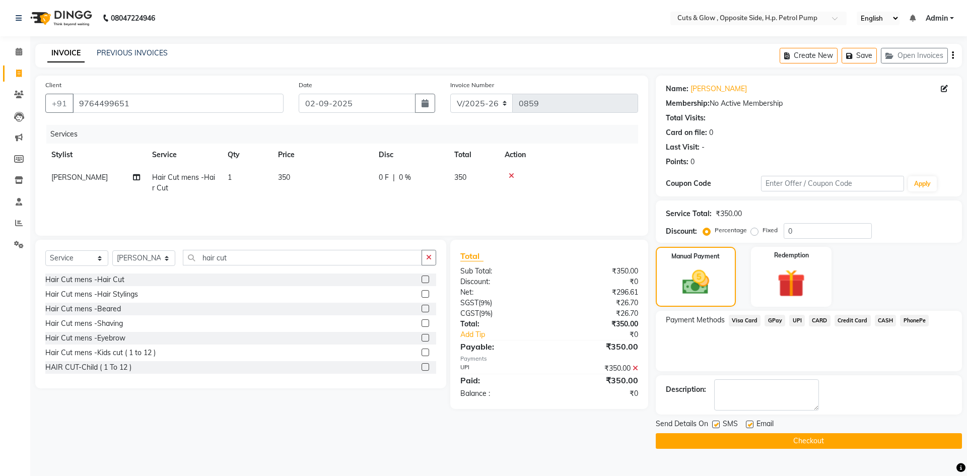
click at [806, 437] on button "Checkout" at bounding box center [809, 441] width 306 height 16
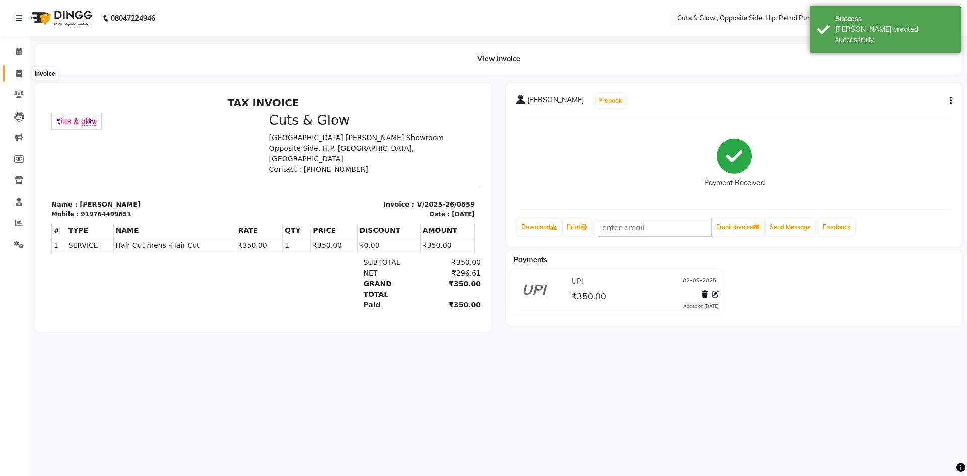
click at [16, 75] on icon at bounding box center [19, 74] width 6 height 8
select select "service"
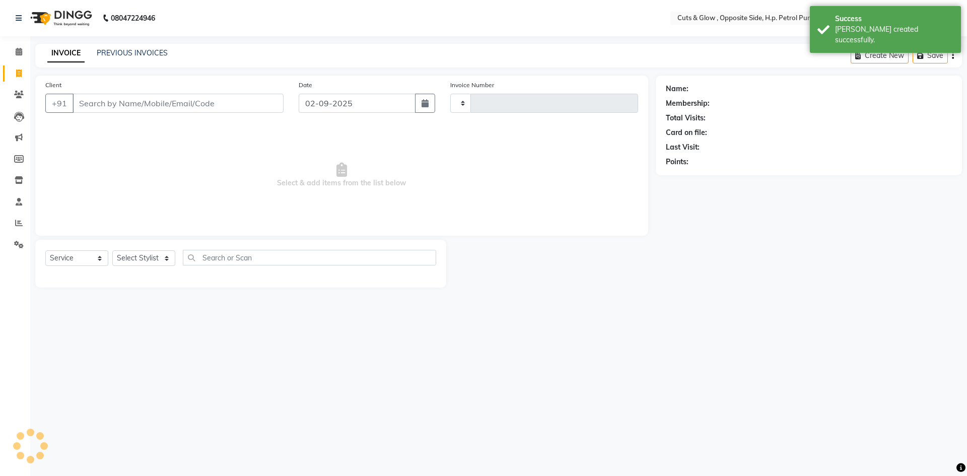
type input "0860"
select select "6633"
